Goal: Task Accomplishment & Management: Manage account settings

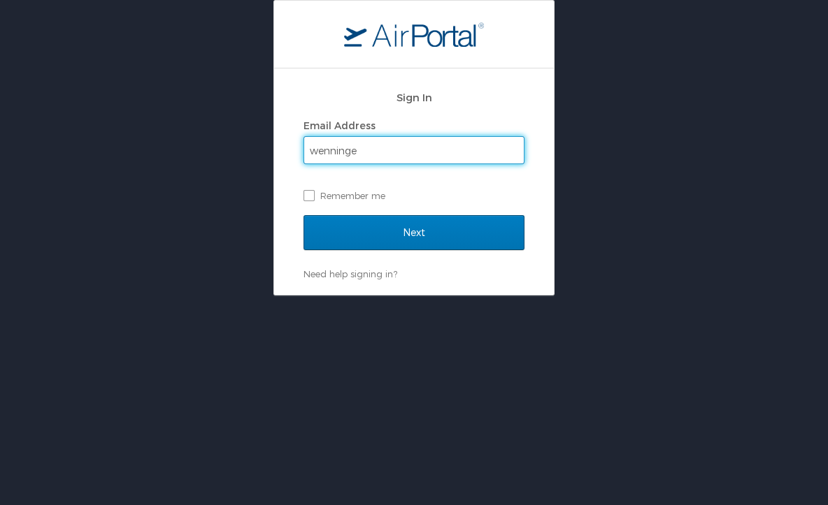
type input "wenningerh@nsula.edu"
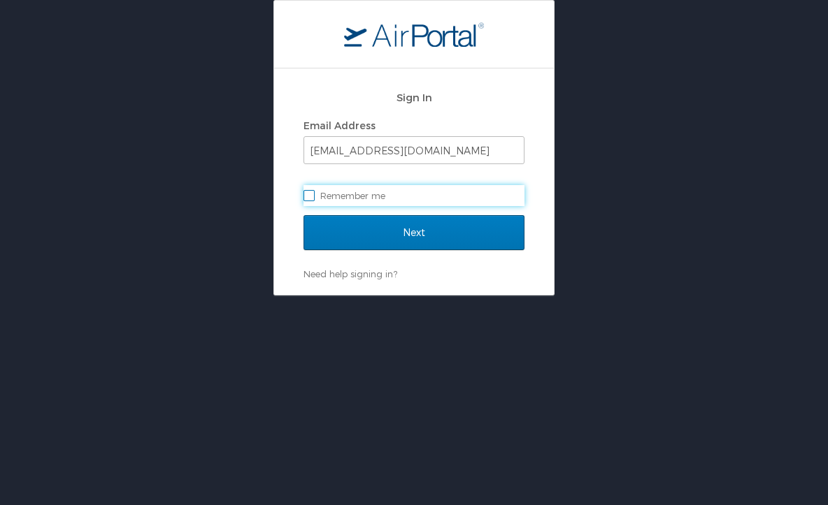
click at [303, 215] on input "Next" at bounding box center [413, 232] width 221 height 35
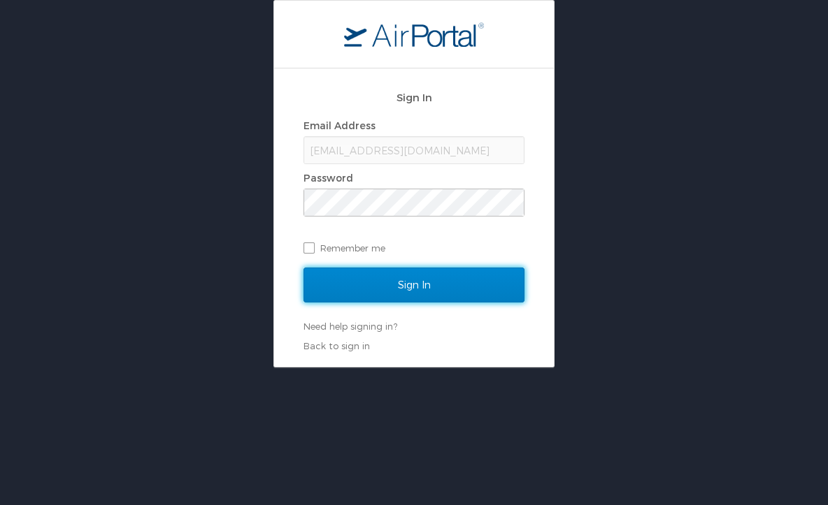
click at [440, 268] on input "Sign In" at bounding box center [413, 285] width 221 height 35
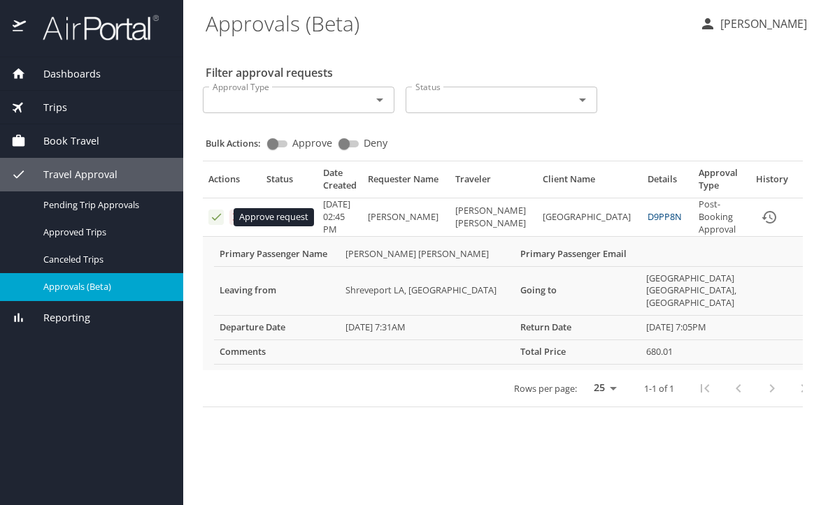
click at [214, 220] on icon "Approval table" at bounding box center [216, 217] width 9 height 7
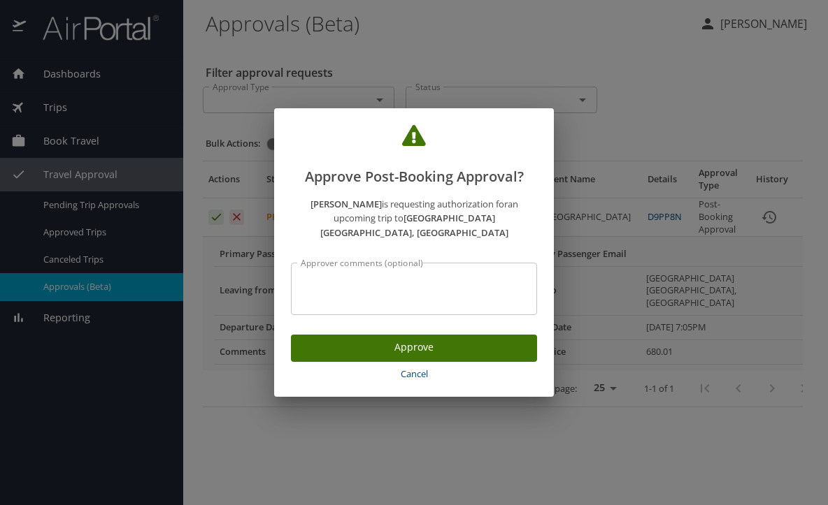
click at [443, 351] on button "Approve" at bounding box center [414, 348] width 246 height 27
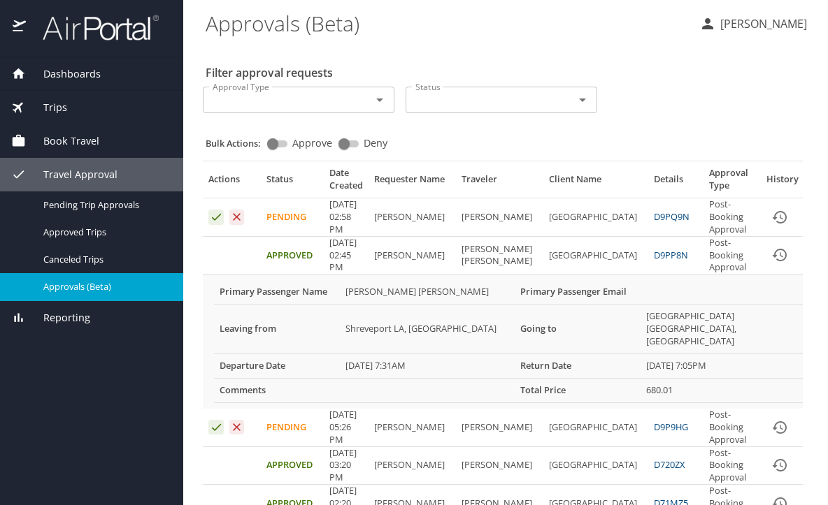
click at [815, 214] on icon "expand row" at bounding box center [823, 217] width 17 height 17
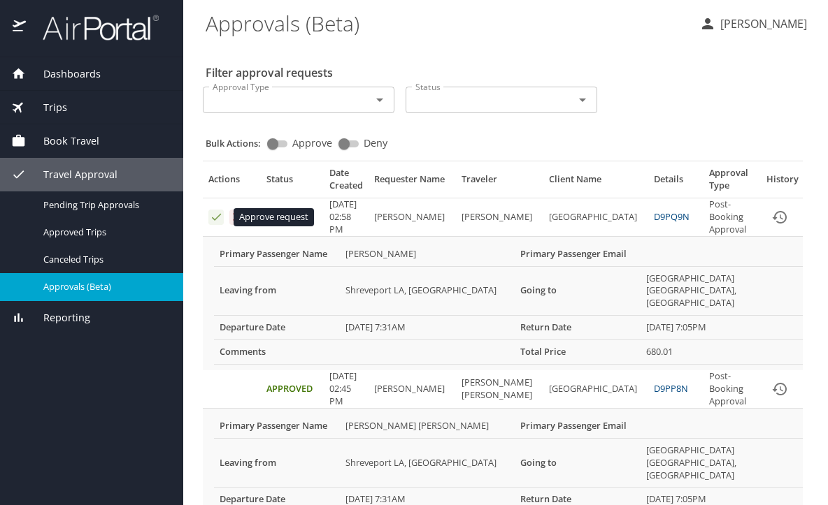
click at [218, 213] on icon "Approval table" at bounding box center [216, 216] width 13 height 13
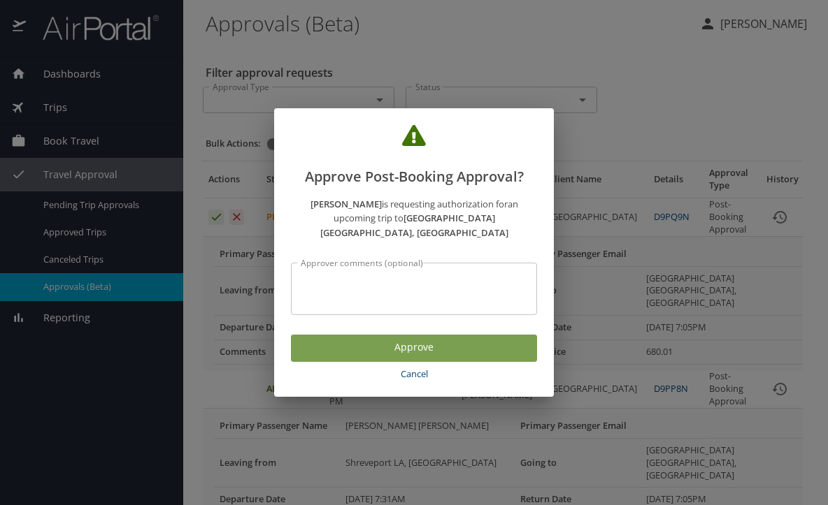
click at [392, 339] on span "Approve" at bounding box center [414, 347] width 224 height 17
